Goal: Information Seeking & Learning: Learn about a topic

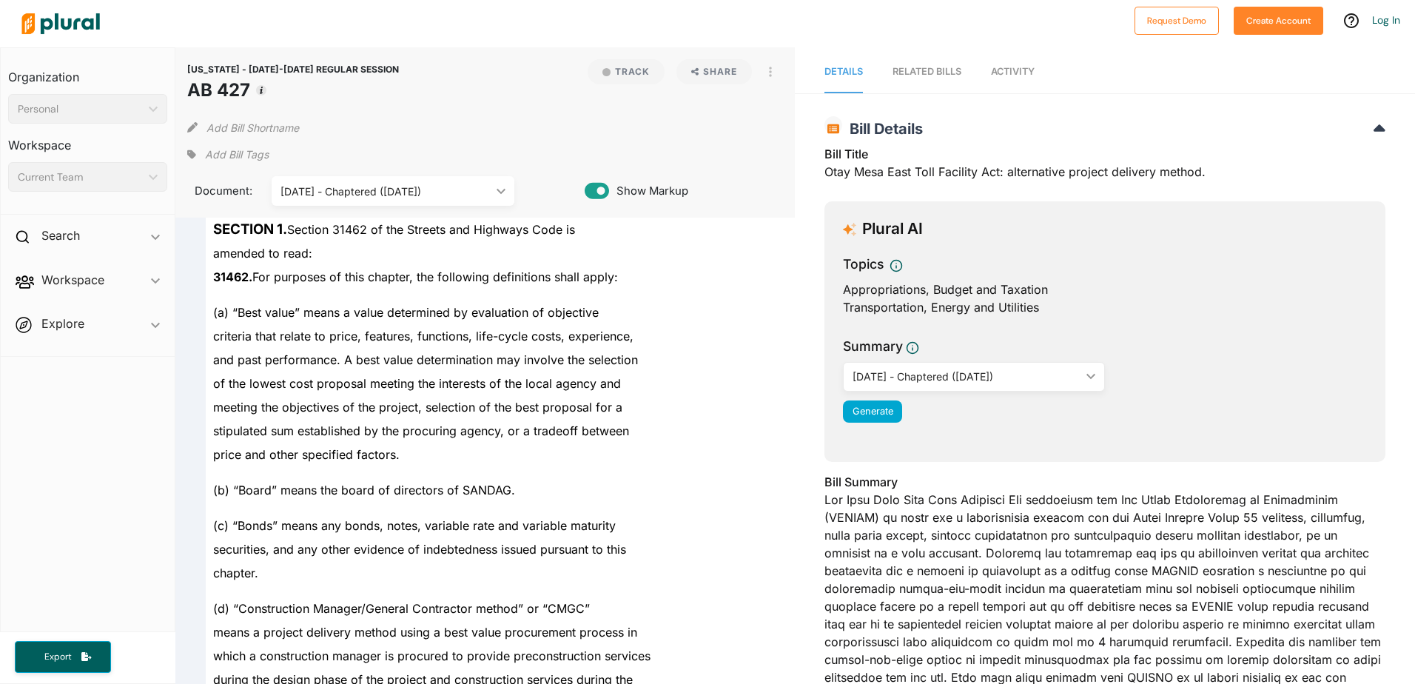
click at [439, 385] on span "of the lowest cost proposal meeting the interests of the local agency and" at bounding box center [417, 383] width 408 height 15
click at [473, 186] on div "[DATE] - Chaptered ([DATE])" at bounding box center [385, 191] width 210 height 16
click at [616, 278] on span "31462. For purposes of this chapter, the following definitions shall apply:" at bounding box center [415, 276] width 405 height 15
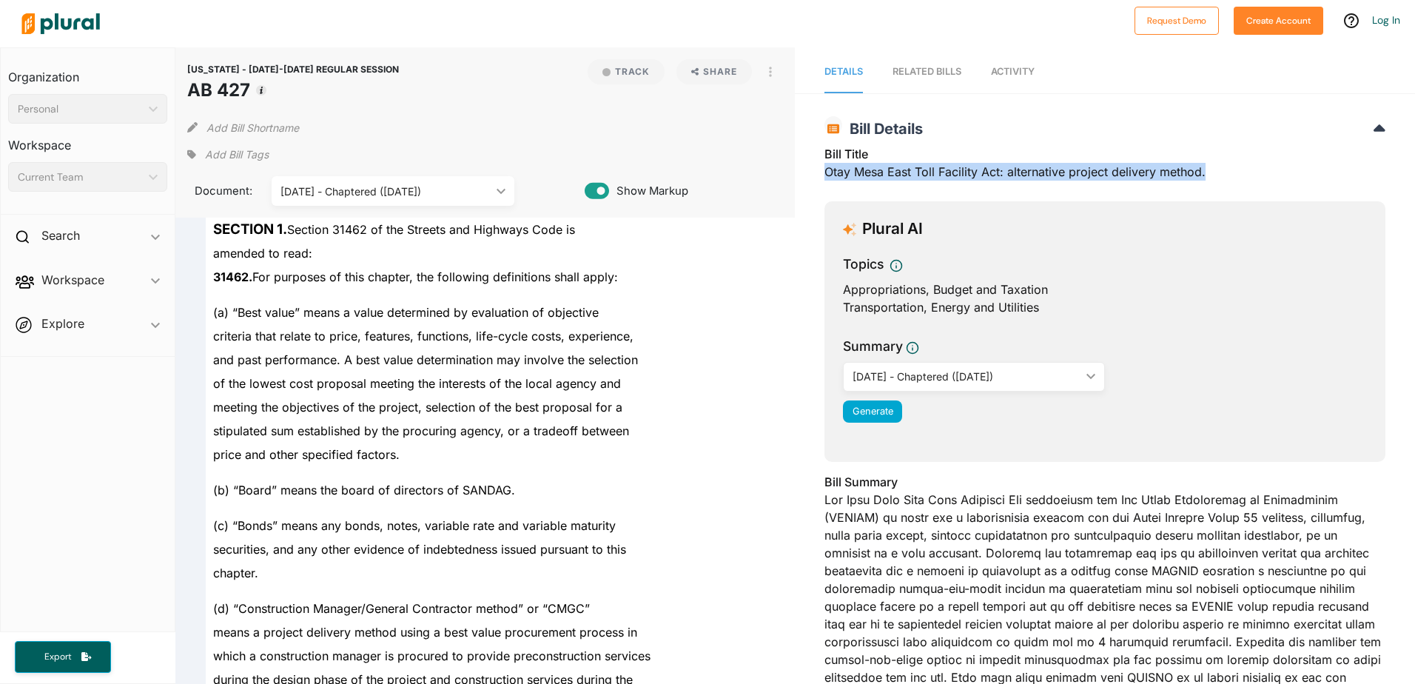
drag, startPoint x: 820, startPoint y: 174, endPoint x: 1199, endPoint y: 171, distance: 379.5
click at [1199, 171] on div "Bill Title Otay Mesa East Toll Facility Act: alternative project delivery metho…" at bounding box center [1104, 167] width 561 height 44
drag, startPoint x: 1199, startPoint y: 171, endPoint x: 1183, endPoint y: 171, distance: 16.3
copy div "Otay Mesa East Toll Facility Act: alternative project delivery method."
click at [479, 189] on div "[DATE] - Chaptered ([DATE])" at bounding box center [385, 191] width 210 height 16
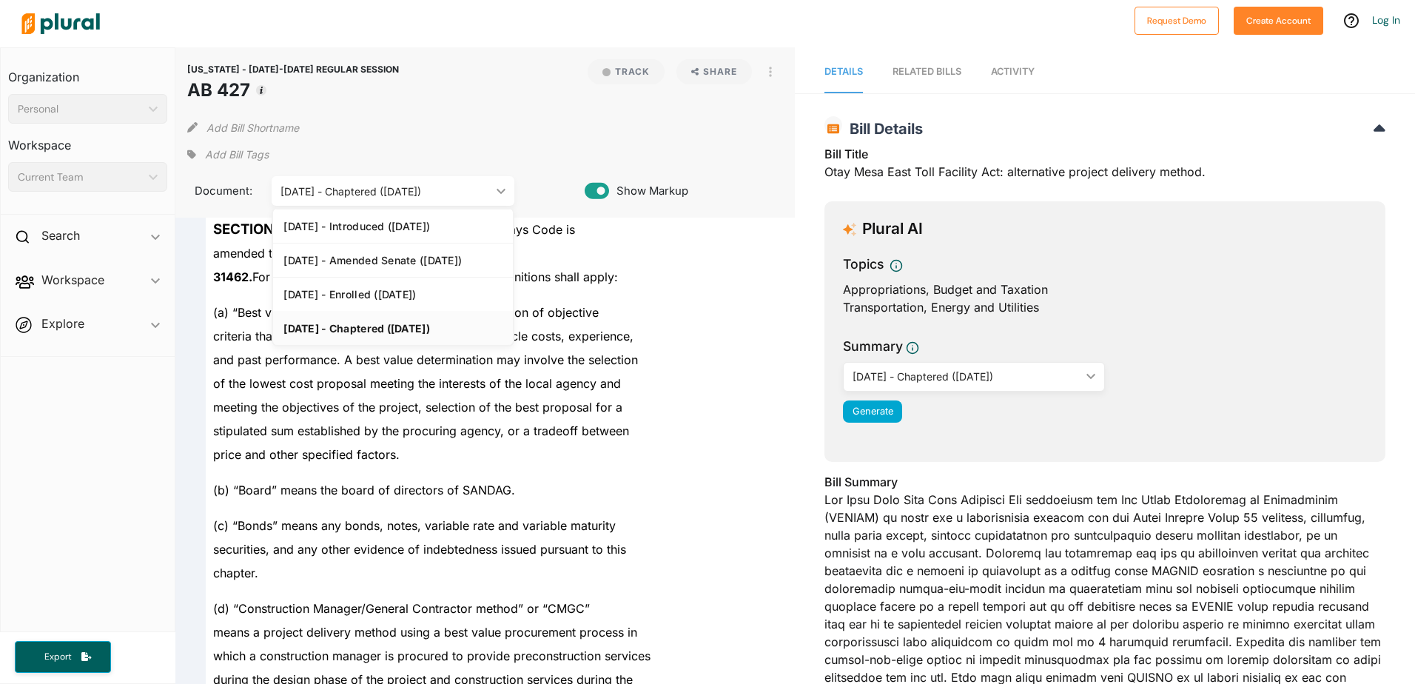
click at [650, 258] on div "amended to read:" at bounding box center [492, 253] width 573 height 24
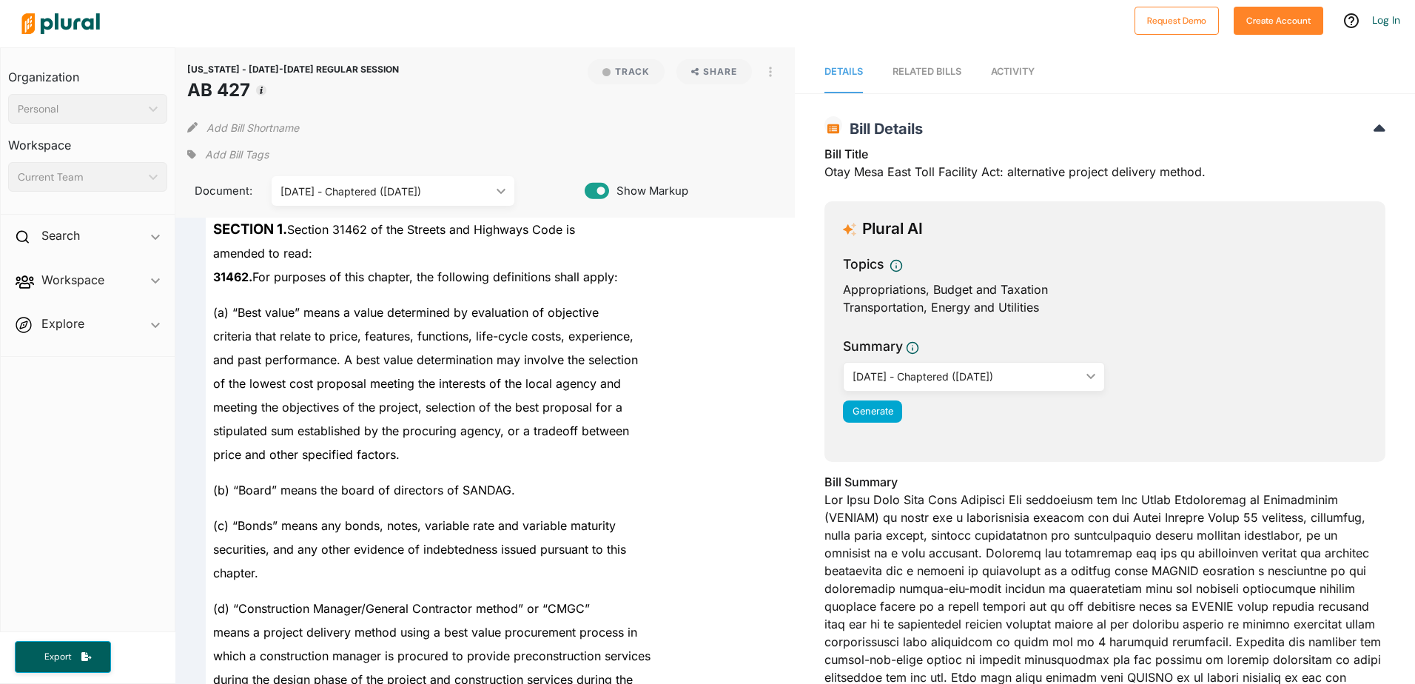
click at [701, 258] on div "amended to read:" at bounding box center [492, 253] width 573 height 24
click at [528, 365] on span "and past performance. A best value determination may involve the selection" at bounding box center [425, 359] width 425 height 15
click at [500, 201] on div "[DATE] - Chaptered ([DATE]) ic_keyboard_arrow_down" at bounding box center [393, 191] width 243 height 30
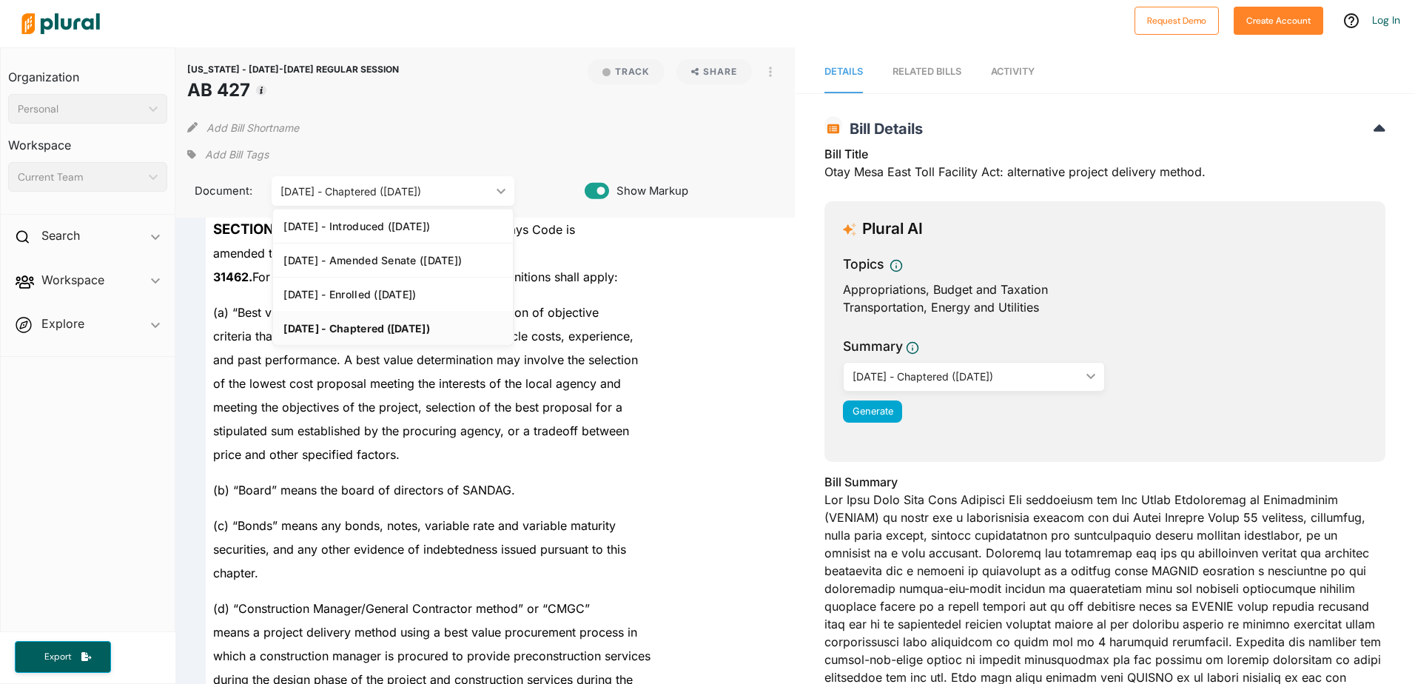
click at [493, 139] on div "[US_STATE] - [DATE]-[DATE] REGULAR SESSION AB 427 Track Share View PDF View Sou…" at bounding box center [485, 132] width 620 height 170
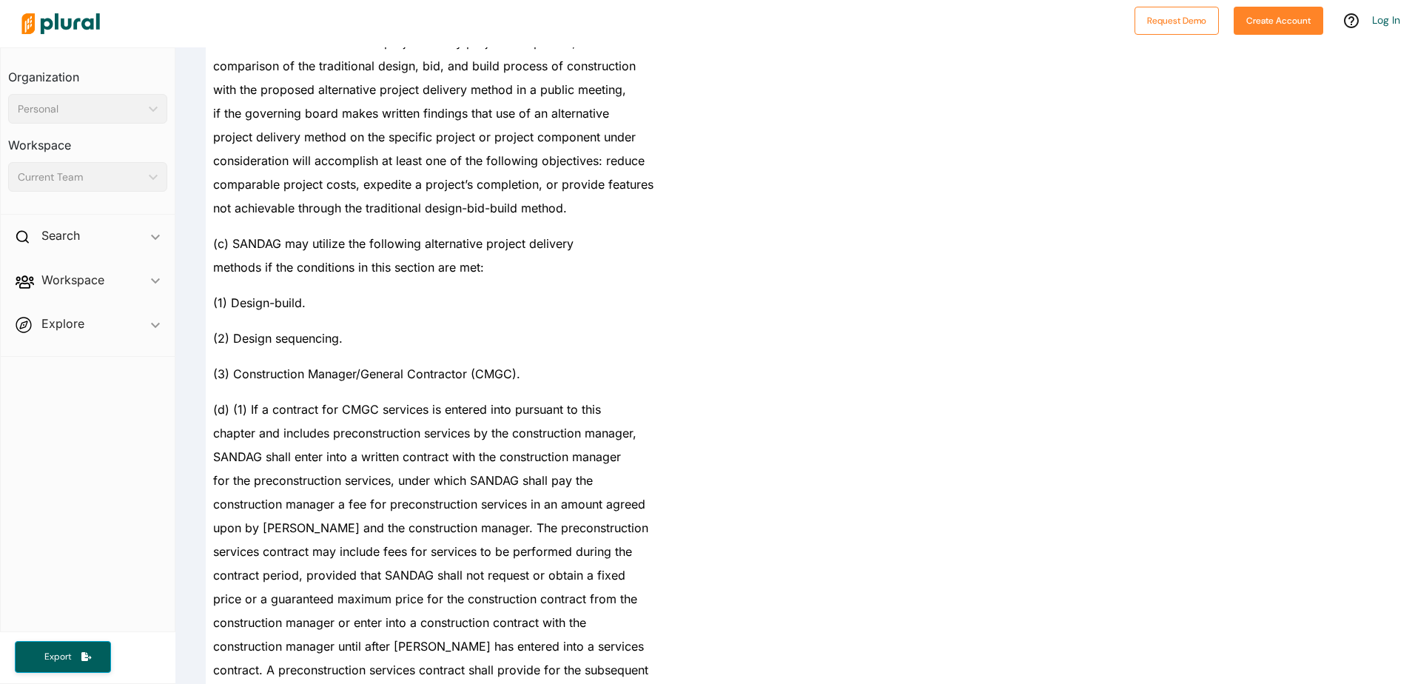
scroll to position [2885, 0]
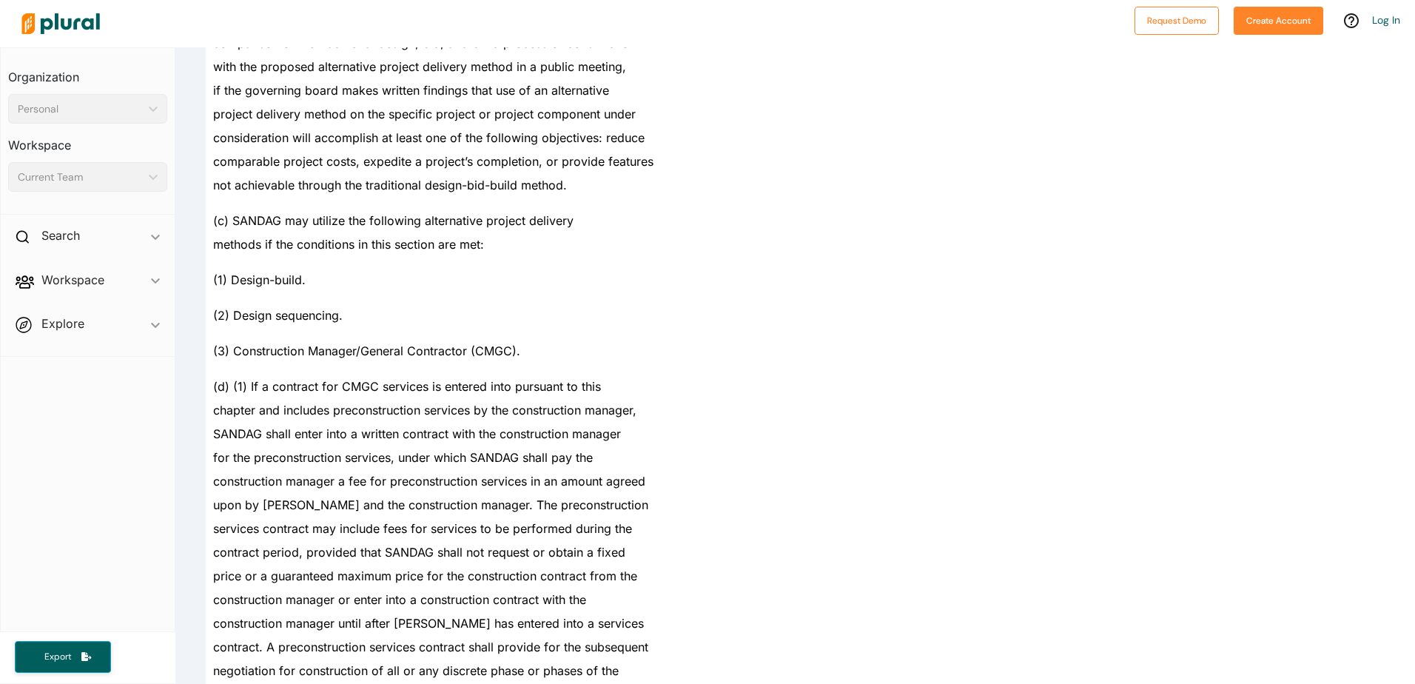
click at [510, 292] on div "(2) Design sequencing." at bounding box center [492, 309] width 573 height 36
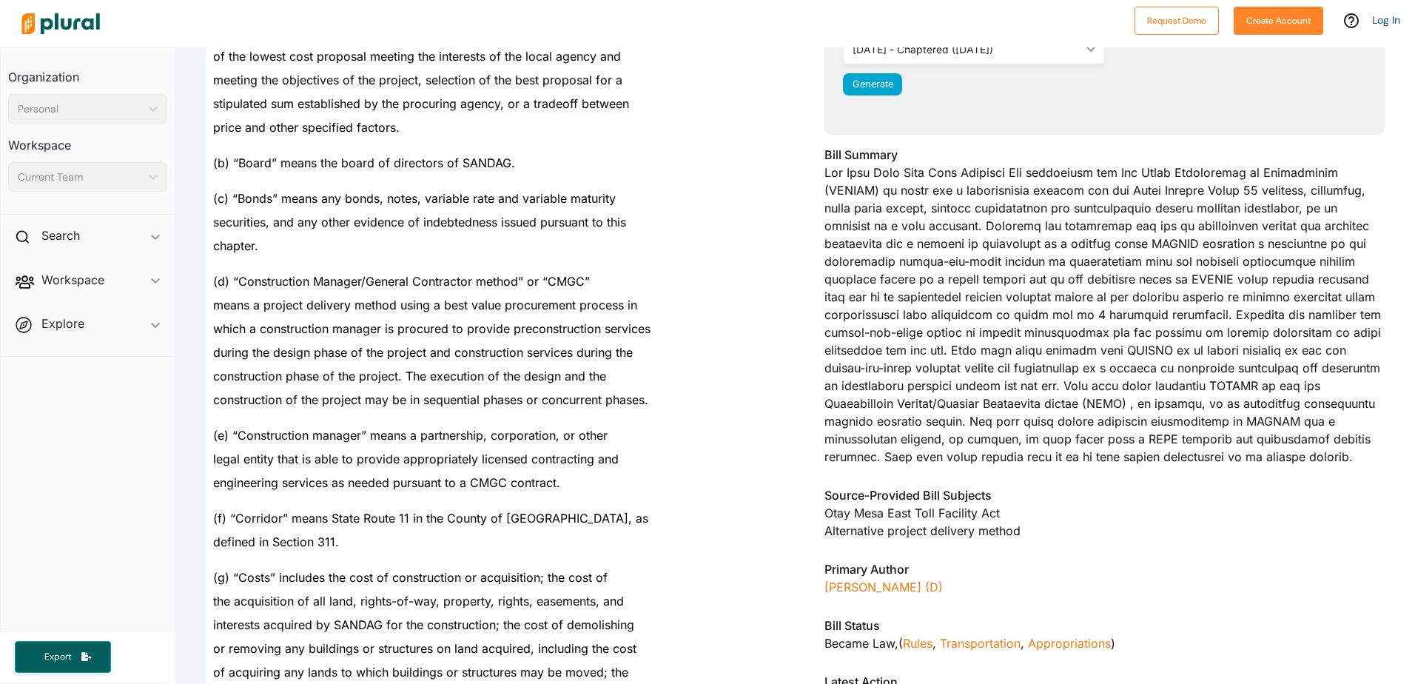
scroll to position [326, 0]
click at [1193, 333] on div "Bill Summary" at bounding box center [1104, 310] width 561 height 328
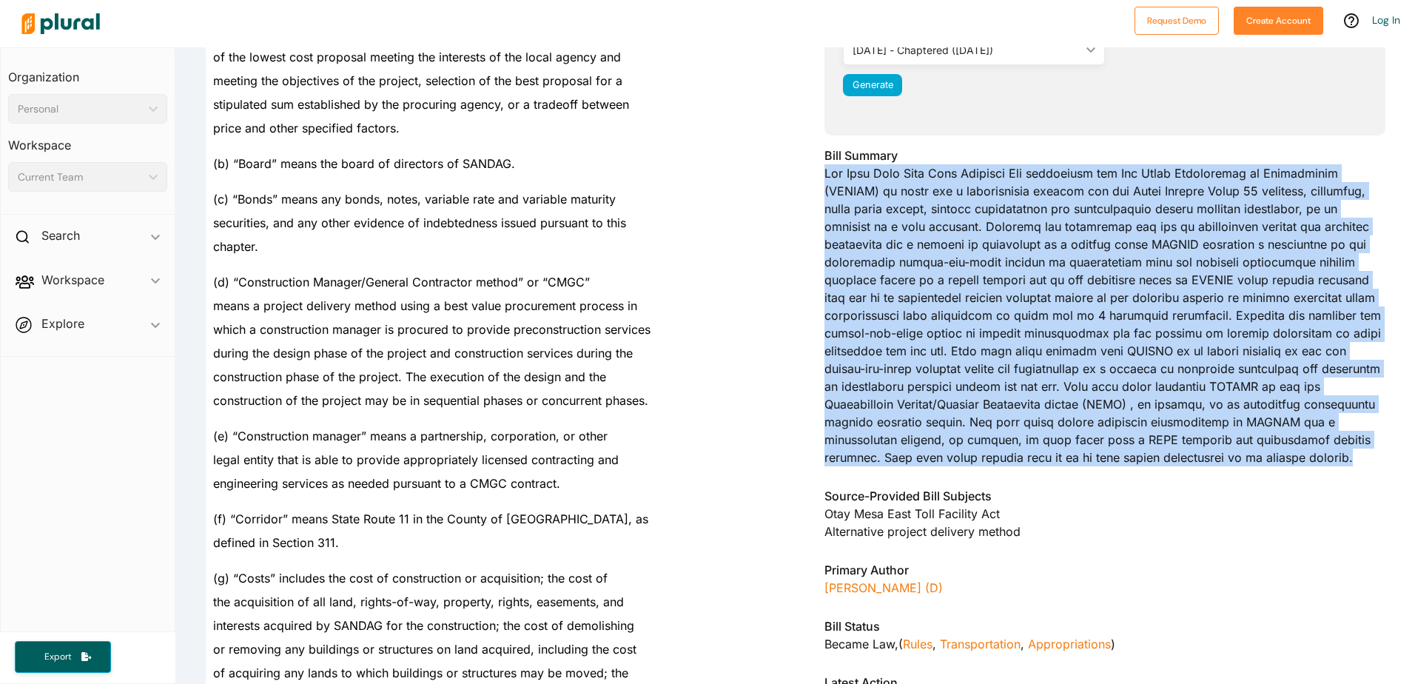
drag, startPoint x: 818, startPoint y: 175, endPoint x: 1318, endPoint y: 451, distance: 571.2
click at [1318, 451] on div "[US_STATE] - [DATE]-[DATE] REGULAR SESSION AB 427 Bill Details Bill Title Otay …" at bounding box center [1105, 272] width 620 height 980
drag, startPoint x: 1318, startPoint y: 451, endPoint x: 1213, endPoint y: 403, distance: 115.2
copy div "The Otay Mesa East Toll Facility Act authorizes the San Diego Association of Go…"
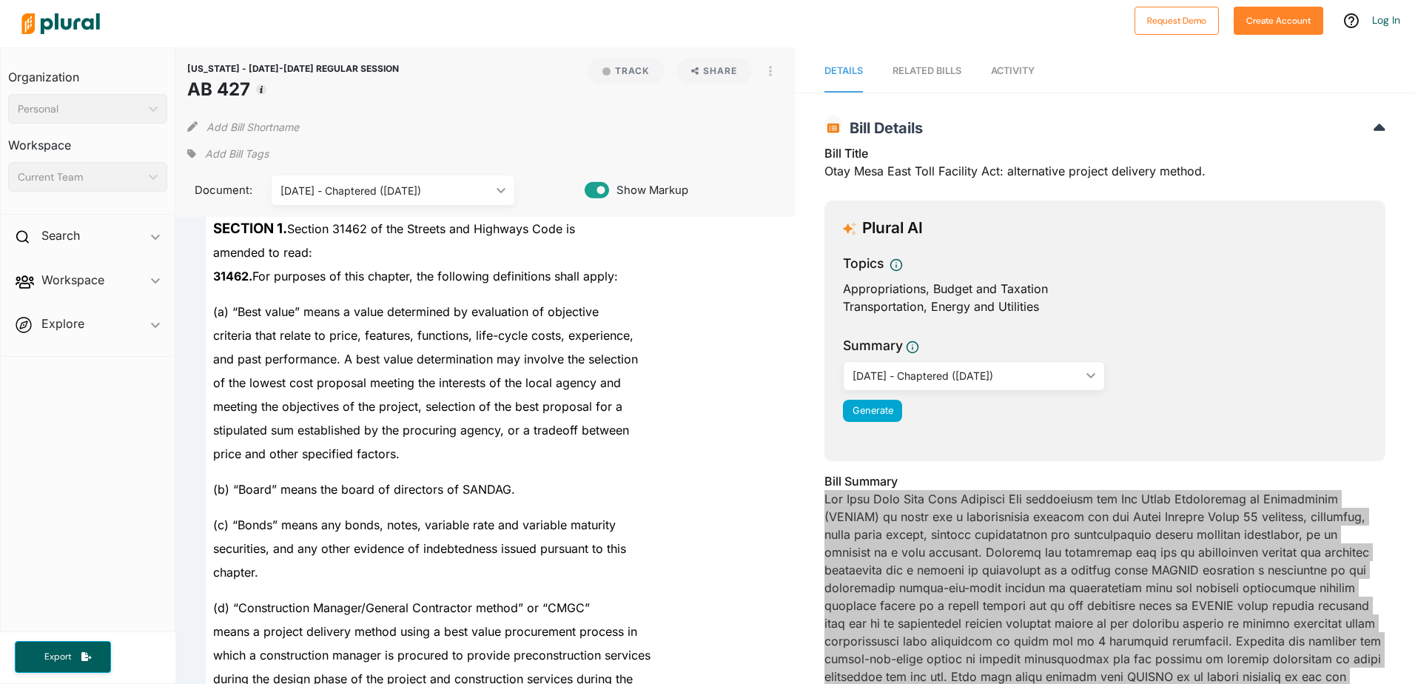
scroll to position [0, 0]
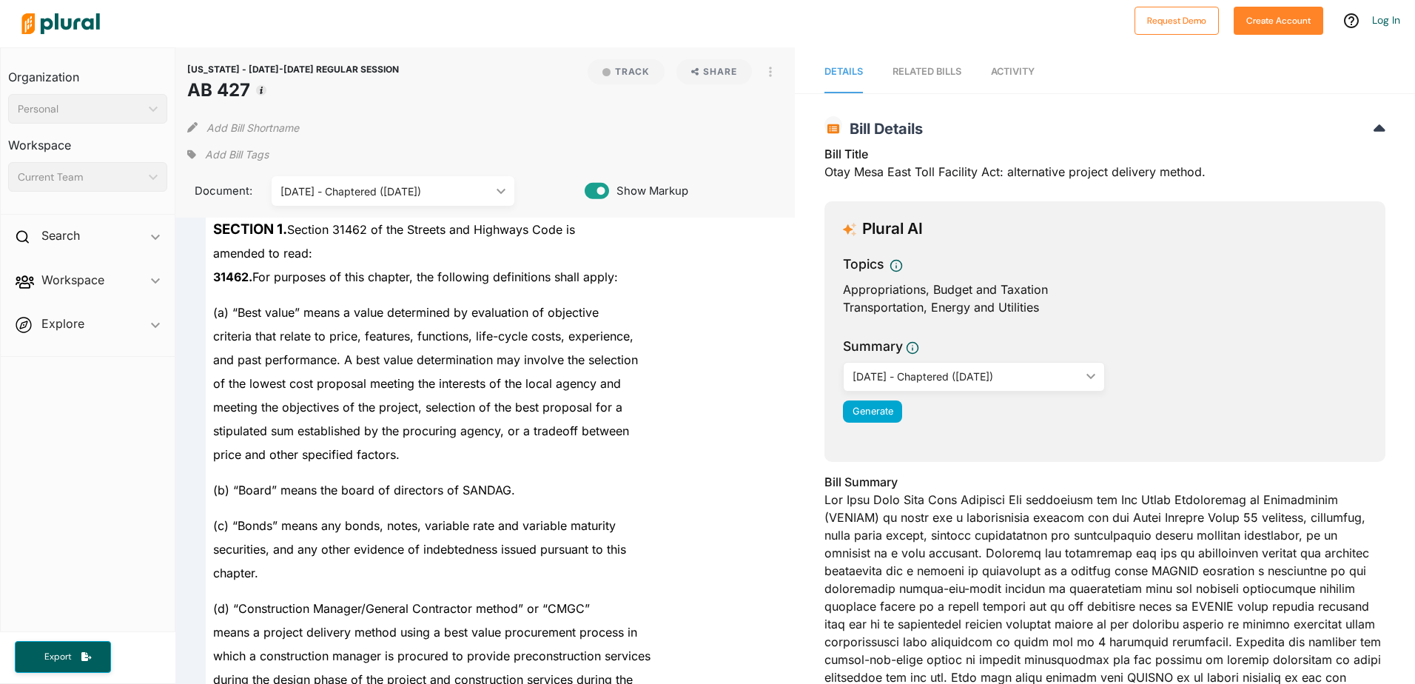
drag, startPoint x: 333, startPoint y: 249, endPoint x: 326, endPoint y: 242, distance: 9.4
click at [333, 249] on div "amended to read:" at bounding box center [492, 253] width 573 height 24
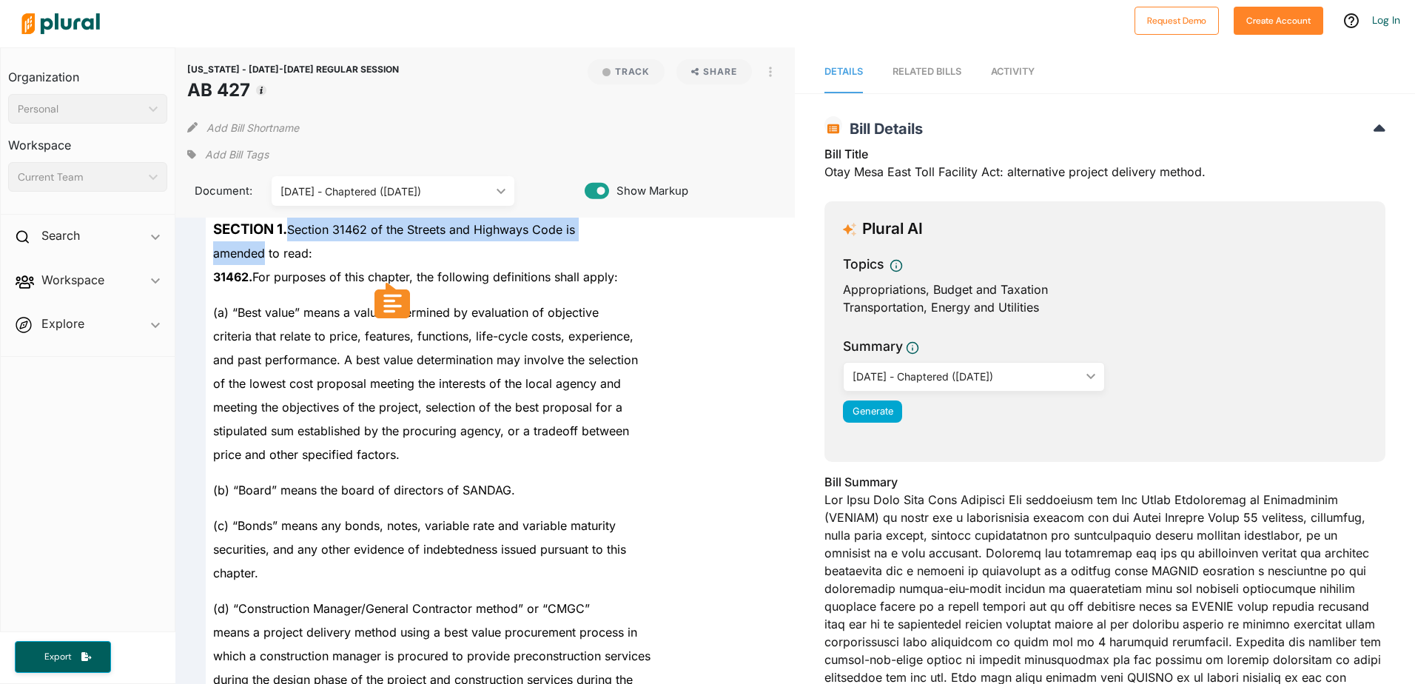
drag, startPoint x: 289, startPoint y: 228, endPoint x: 265, endPoint y: 252, distance: 34.5
drag, startPoint x: 265, startPoint y: 252, endPoint x: 252, endPoint y: 252, distance: 12.6
copy div "Section 31462 of the Streets and Highways Code is amended"
drag, startPoint x: 720, startPoint y: 341, endPoint x: 707, endPoint y: 341, distance: 13.3
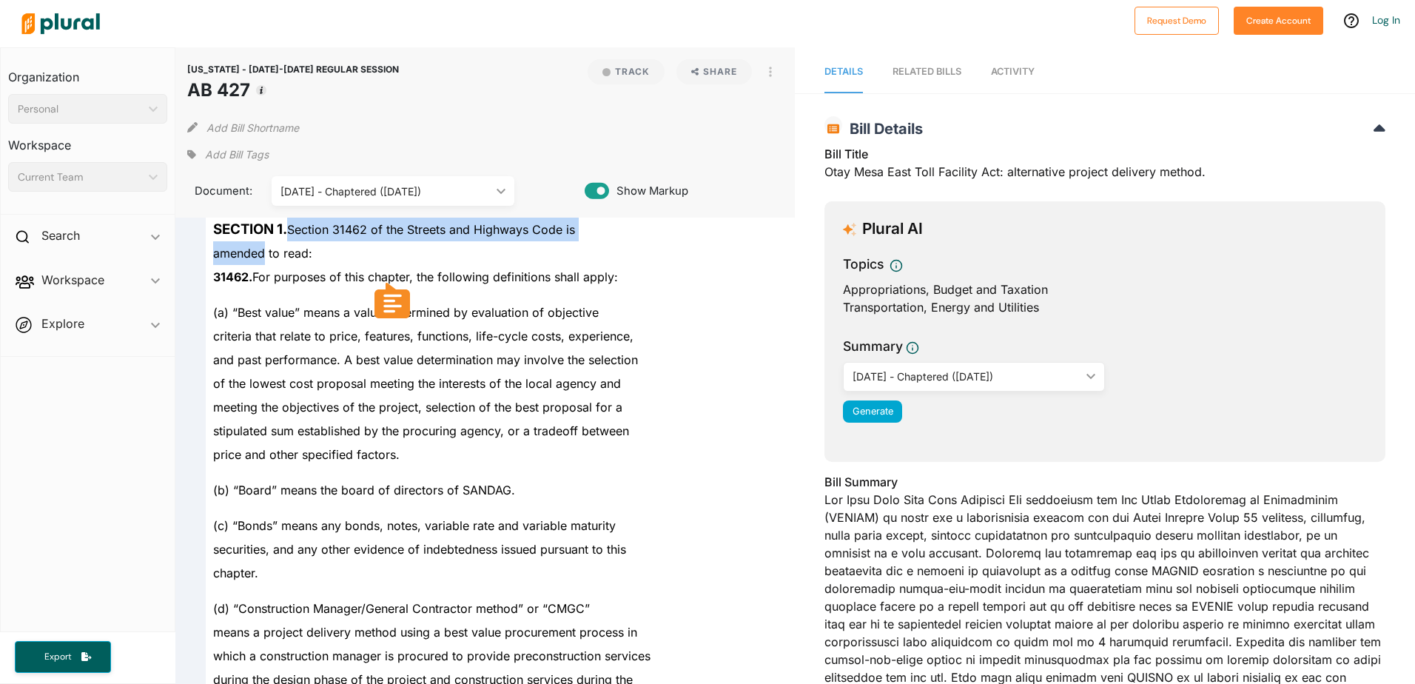
click at [720, 341] on div "criteria that relate to price, features, functions, life-cycle costs, experienc…" at bounding box center [492, 336] width 573 height 24
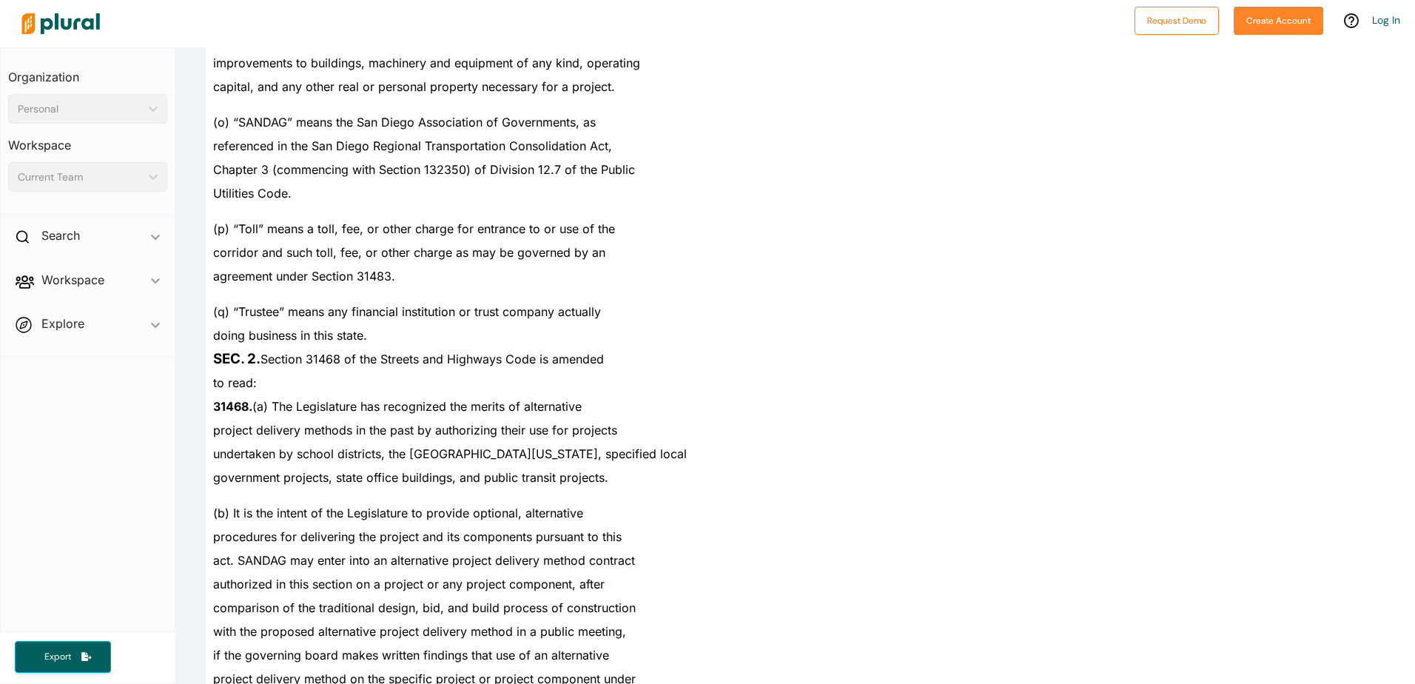
scroll to position [2367, 0]
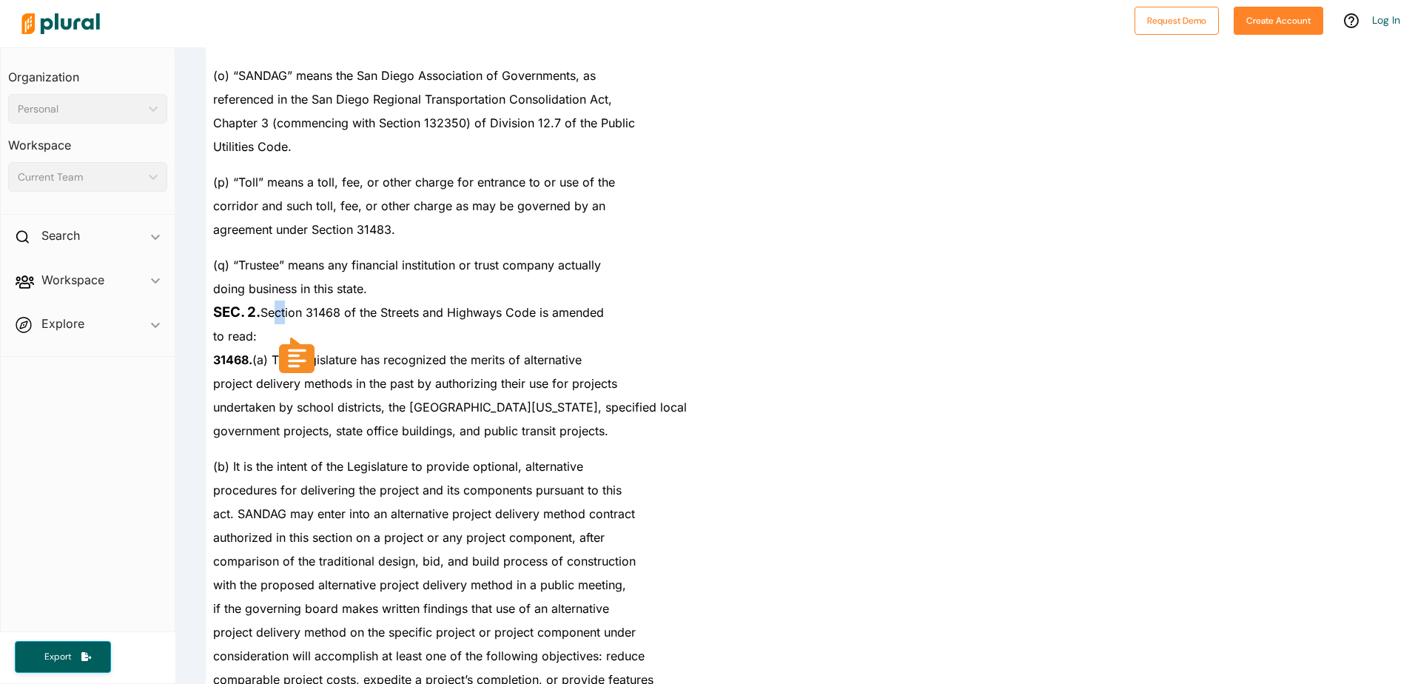
drag, startPoint x: 269, startPoint y: 313, endPoint x: 286, endPoint y: 314, distance: 17.8
click at [286, 314] on span "SEC. 2. Section 31468 of the Streets and Highways Code is amended" at bounding box center [408, 312] width 391 height 15
drag, startPoint x: 286, startPoint y: 314, endPoint x: 605, endPoint y: 314, distance: 318.9
click at [604, 314] on span "SEC. 2. Section 31468 of the Streets and Highways Code is amended" at bounding box center [408, 312] width 391 height 15
drag, startPoint x: 605, startPoint y: 314, endPoint x: 593, endPoint y: 314, distance: 11.9
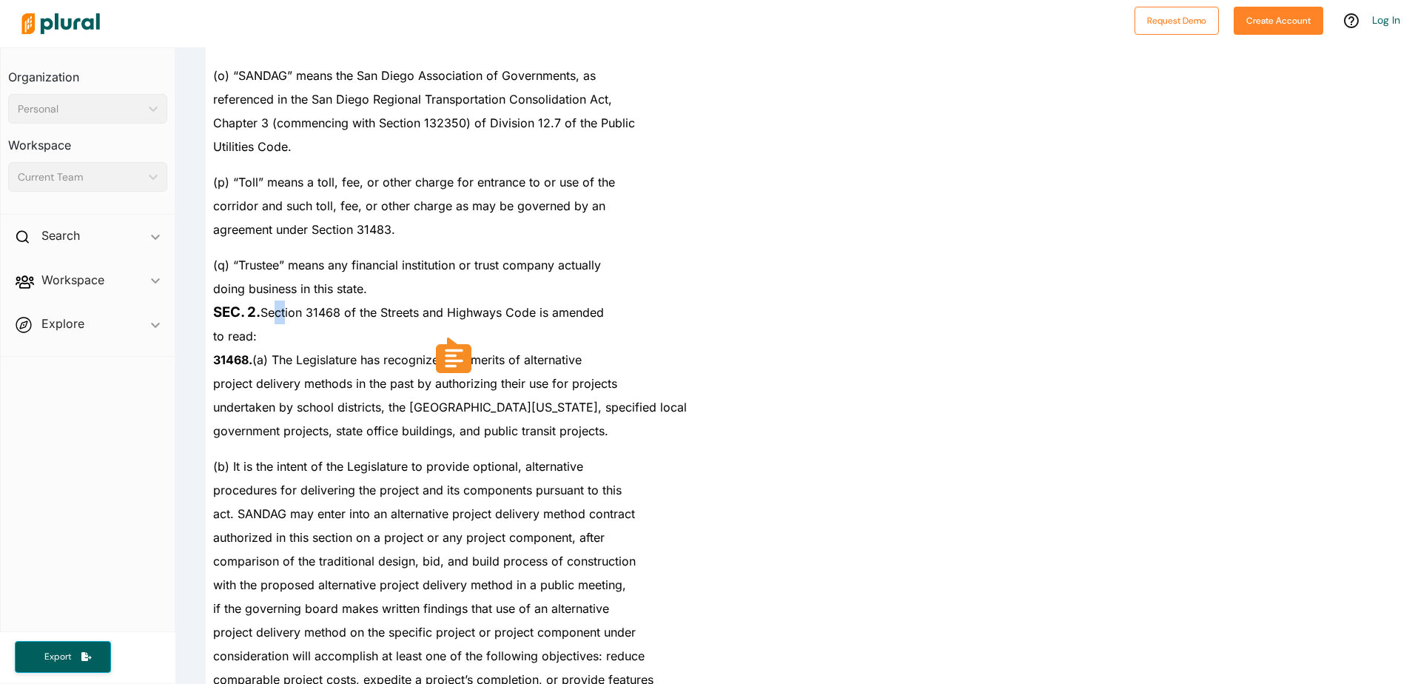
copy span "Section 31468 of the Streets and Highways Code is amended"
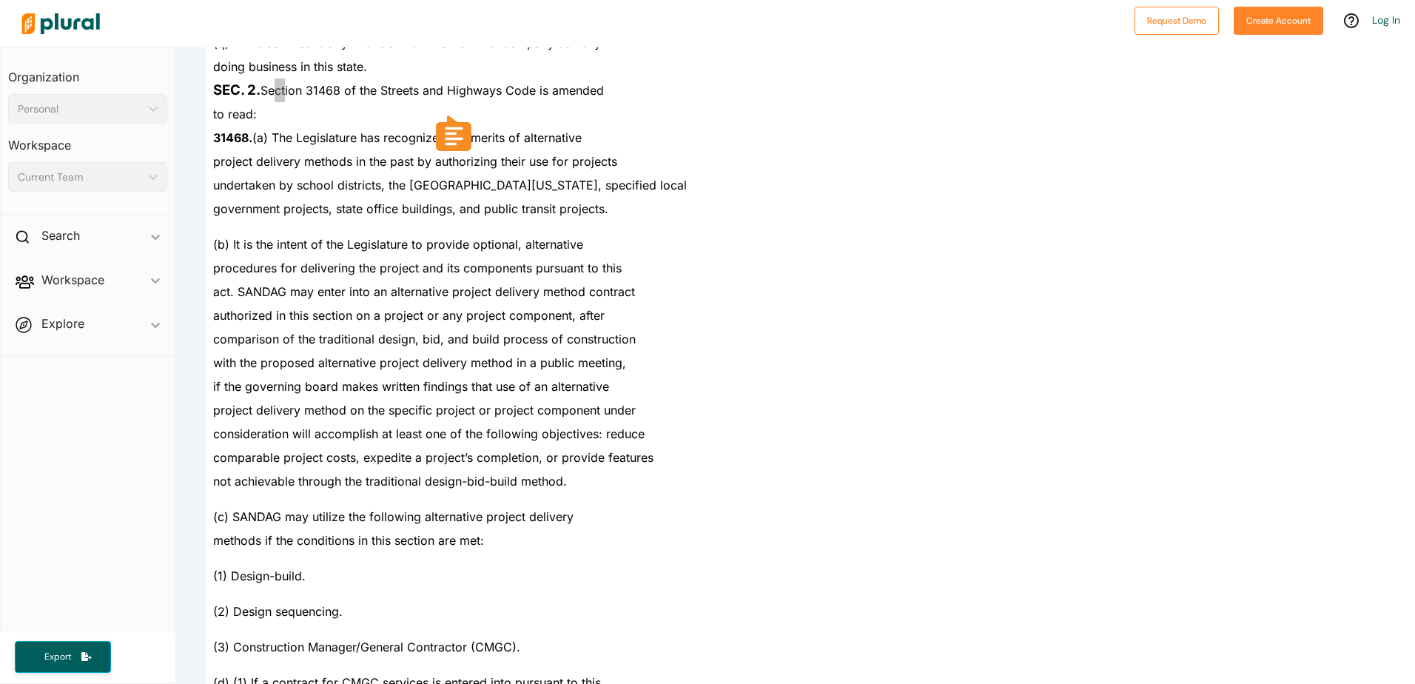
scroll to position [2515, 0]
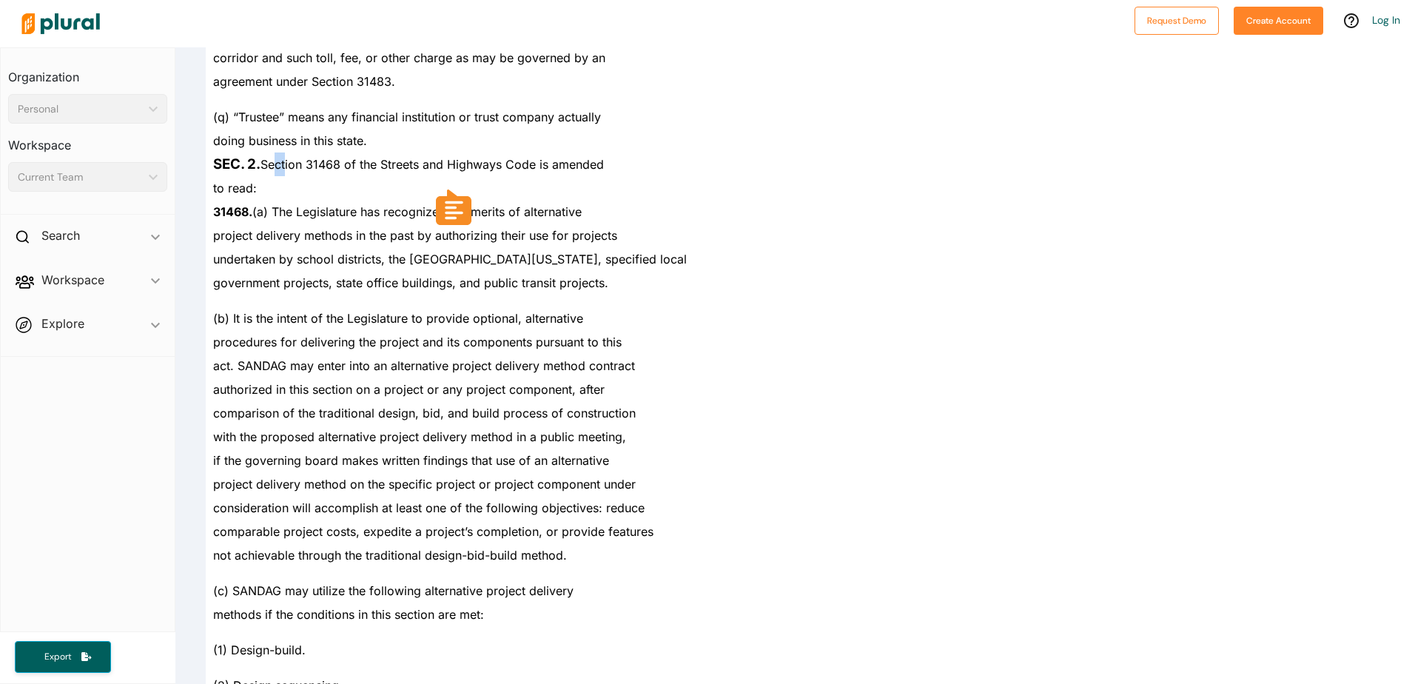
click at [504, 263] on span "undertaken by school districts, the [GEOGRAPHIC_DATA][US_STATE], specified local" at bounding box center [449, 259] width 473 height 15
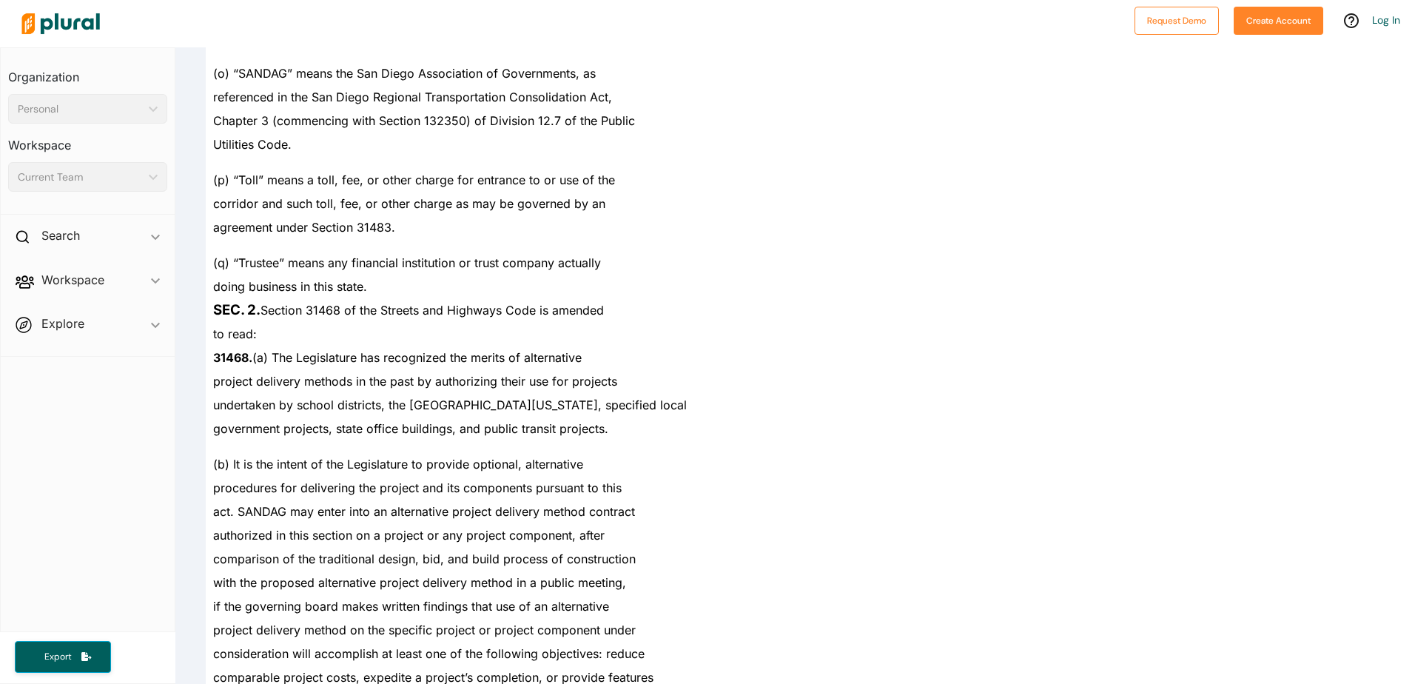
scroll to position [2367, 0]
click at [382, 354] on span "31468. (a) The Legislature has recognized the merits of alternative" at bounding box center [397, 359] width 368 height 15
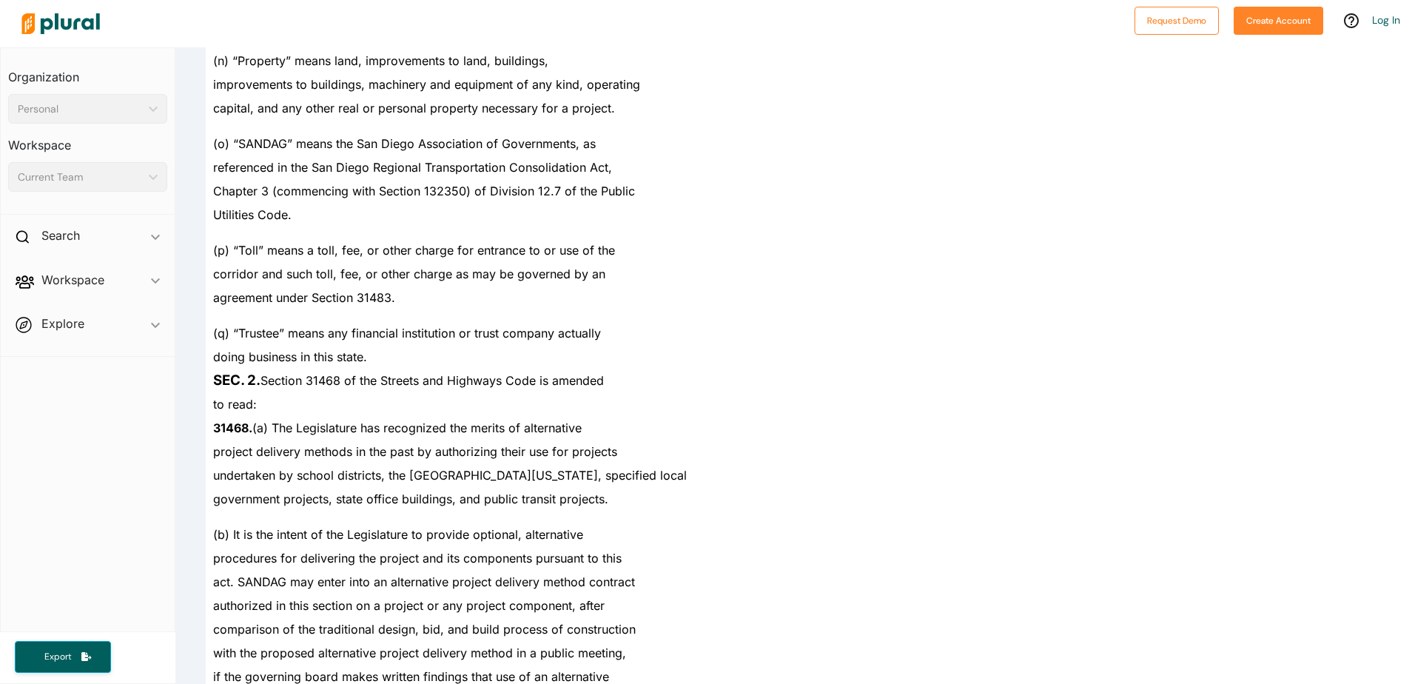
scroll to position [2268, 0]
